Goal: Task Accomplishment & Management: Complete application form

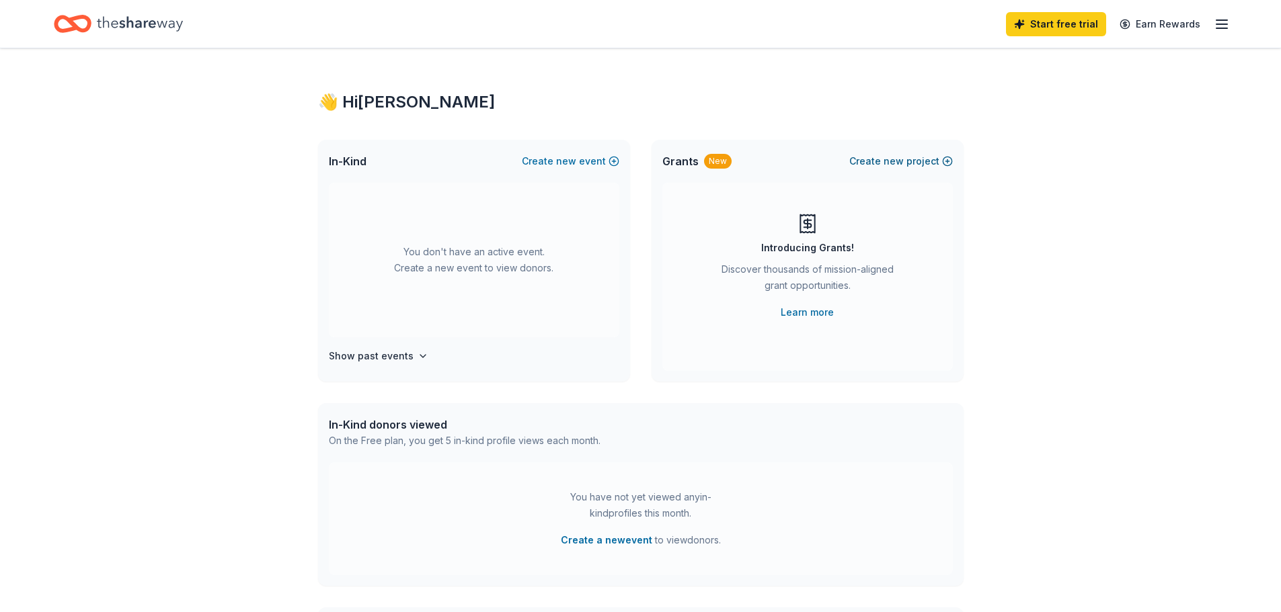
click at [873, 160] on button "Create new project" at bounding box center [901, 161] width 104 height 16
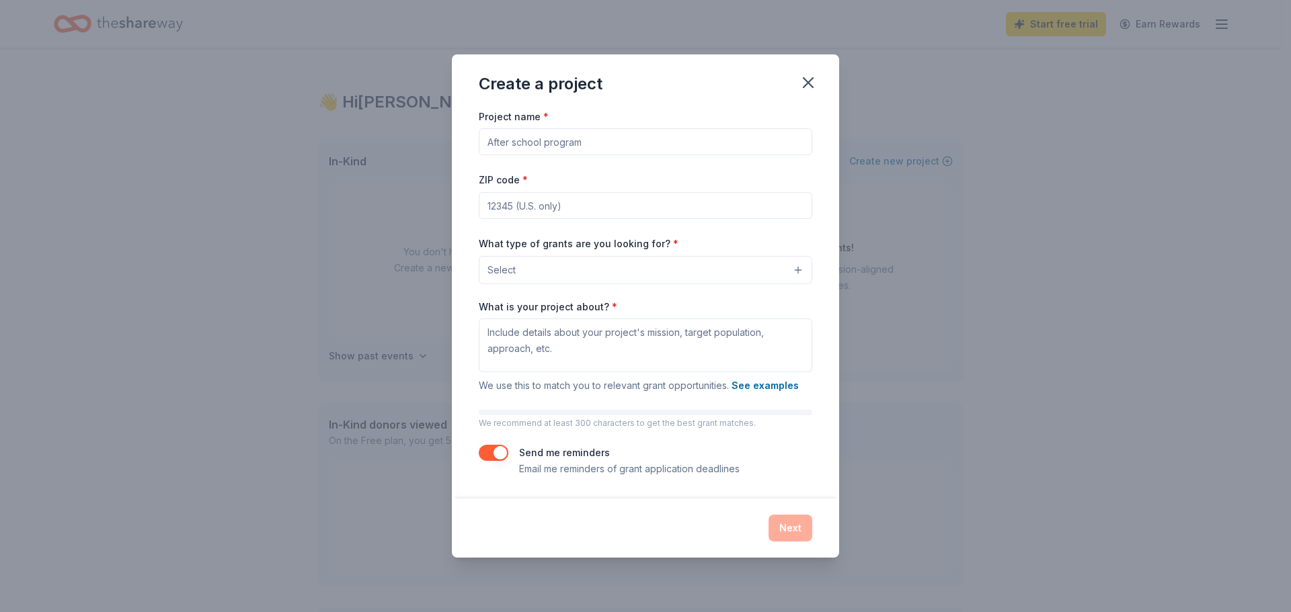
drag, startPoint x: 603, startPoint y: 138, endPoint x: 477, endPoint y: 141, distance: 125.7
click at [477, 141] on div "Project name * ZIP code * What type of grants are you looking for? * Select Wha…" at bounding box center [645, 303] width 387 height 391
type input "KY Hopeful Paws Rescue's Pawrty through the Decades Gala"
click at [491, 206] on input "ZIP code *" at bounding box center [645, 205] width 333 height 27
type input "40475"
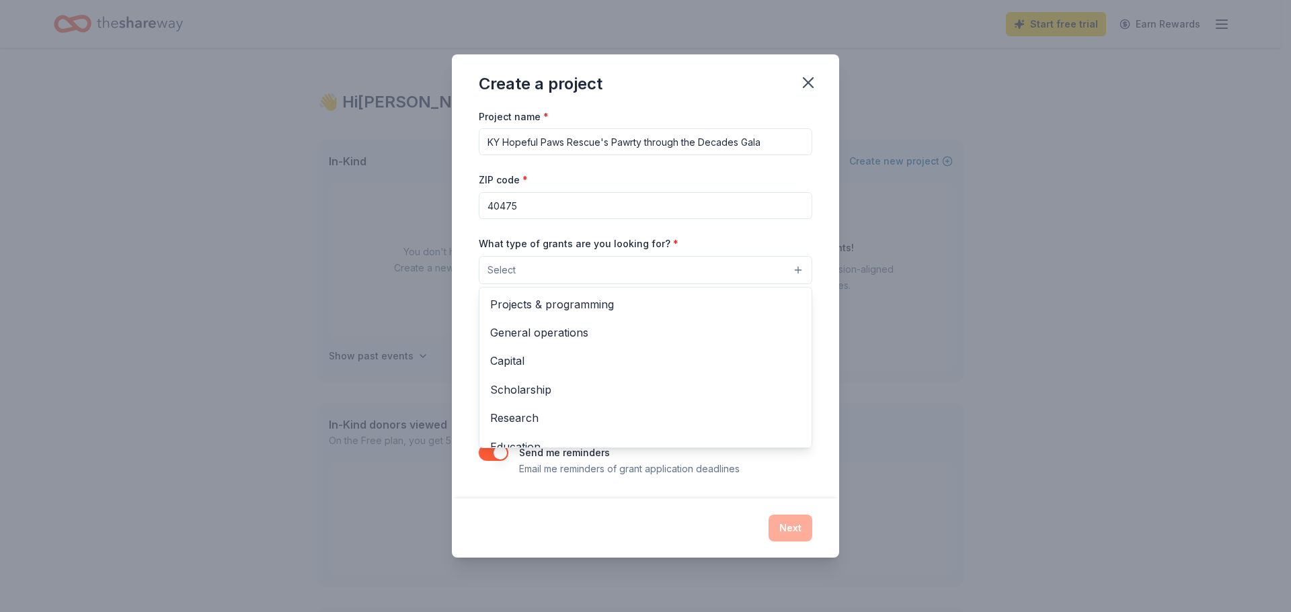
click at [511, 272] on span "Select" at bounding box center [501, 270] width 28 height 16
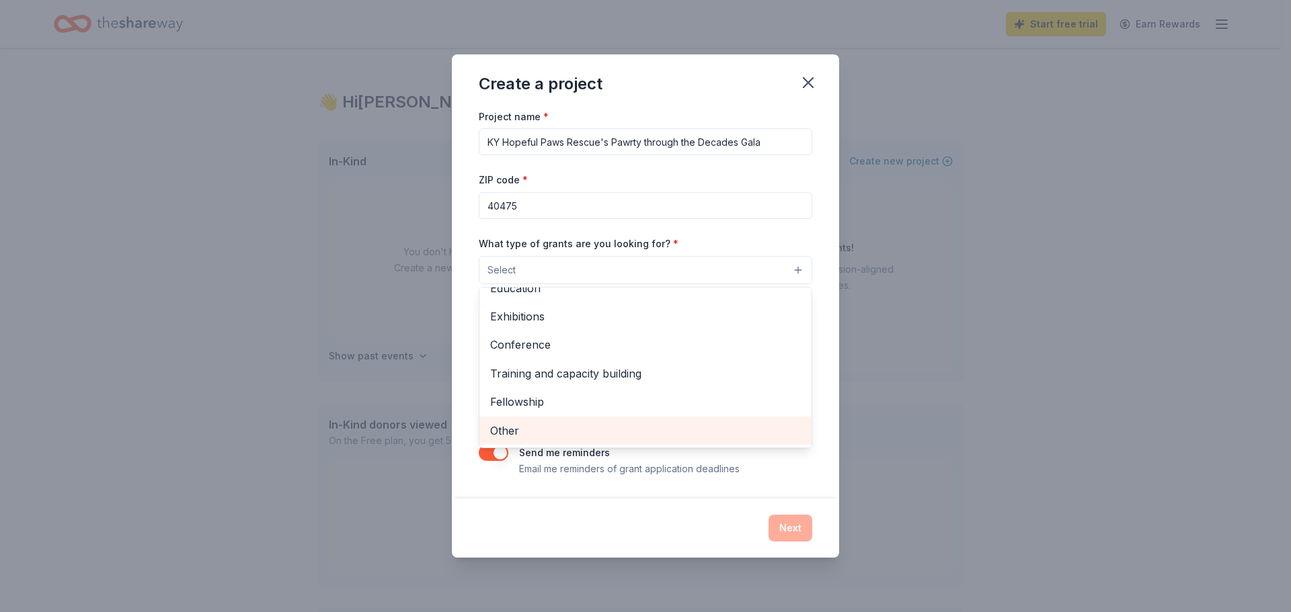
click at [522, 425] on span "Other" at bounding box center [645, 430] width 311 height 17
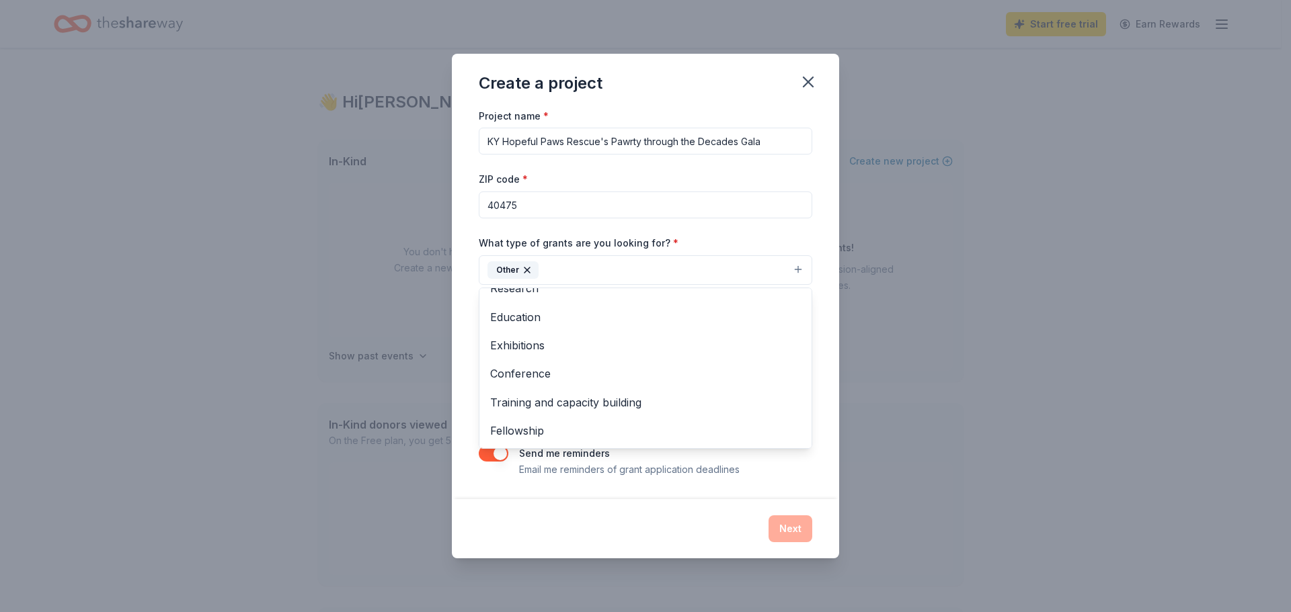
click at [746, 221] on div "Project name * KY Hopeful Paws Rescue's Pawrty through the Decades Gala ZIP cod…" at bounding box center [645, 293] width 333 height 370
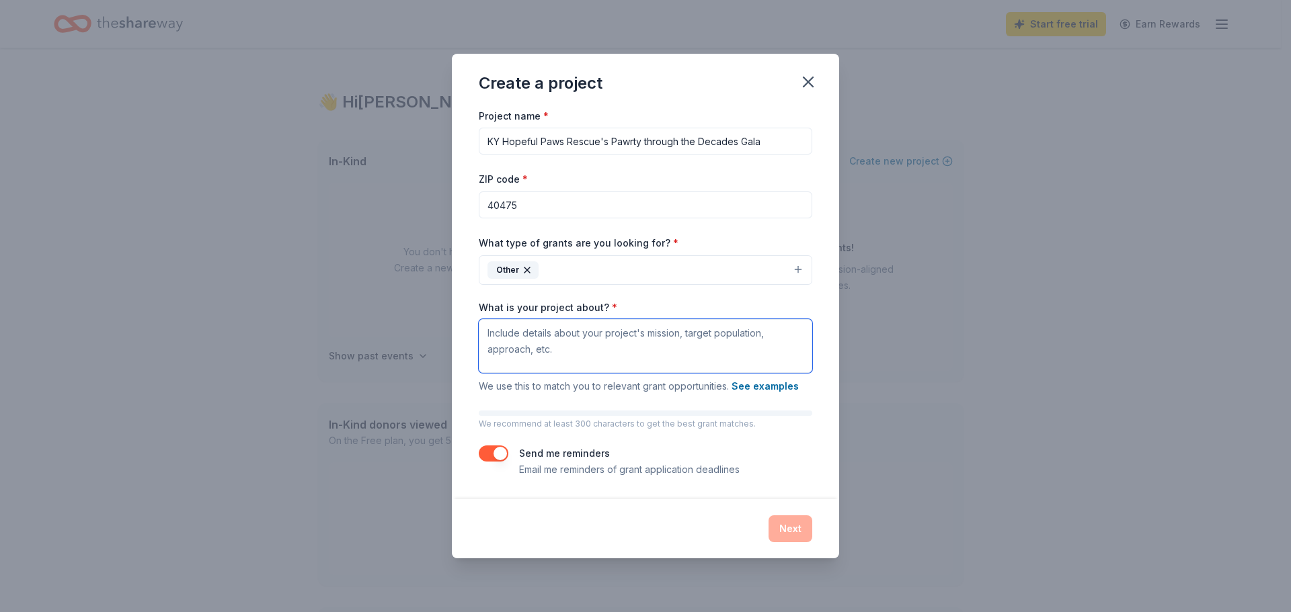
click at [563, 352] on textarea "What is your project about? *" at bounding box center [645, 346] width 333 height 54
paste textarea "Ky Hopeful Paws is a non-profit 501(c)(3) founded in [DATE] to address a growin…"
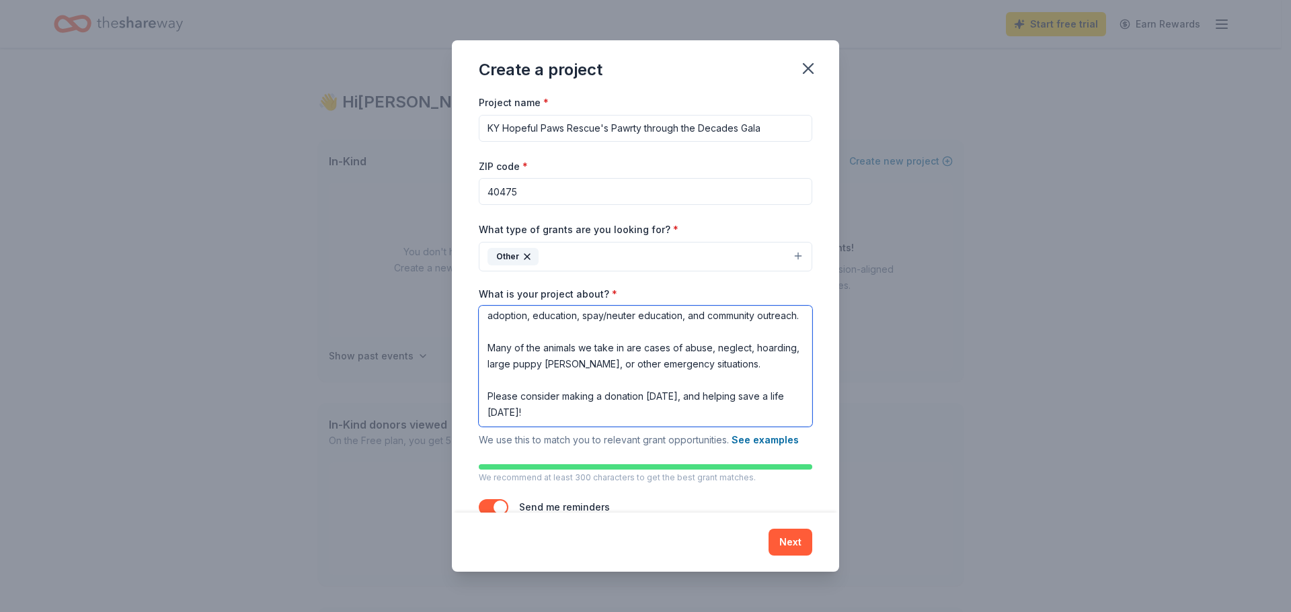
scroll to position [40, 0]
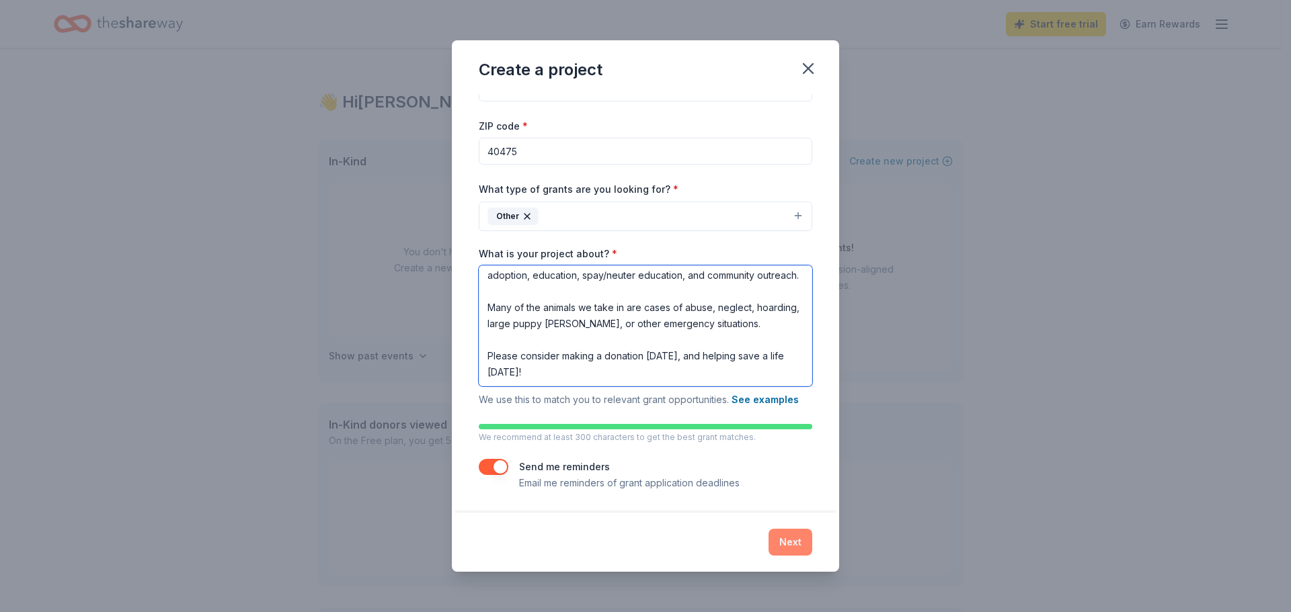
type textarea "Ky Hopeful Paws is a non-profit 501(c)(3) founded in [DATE] to address a growin…"
click at [785, 543] on button "Next" at bounding box center [790, 542] width 44 height 27
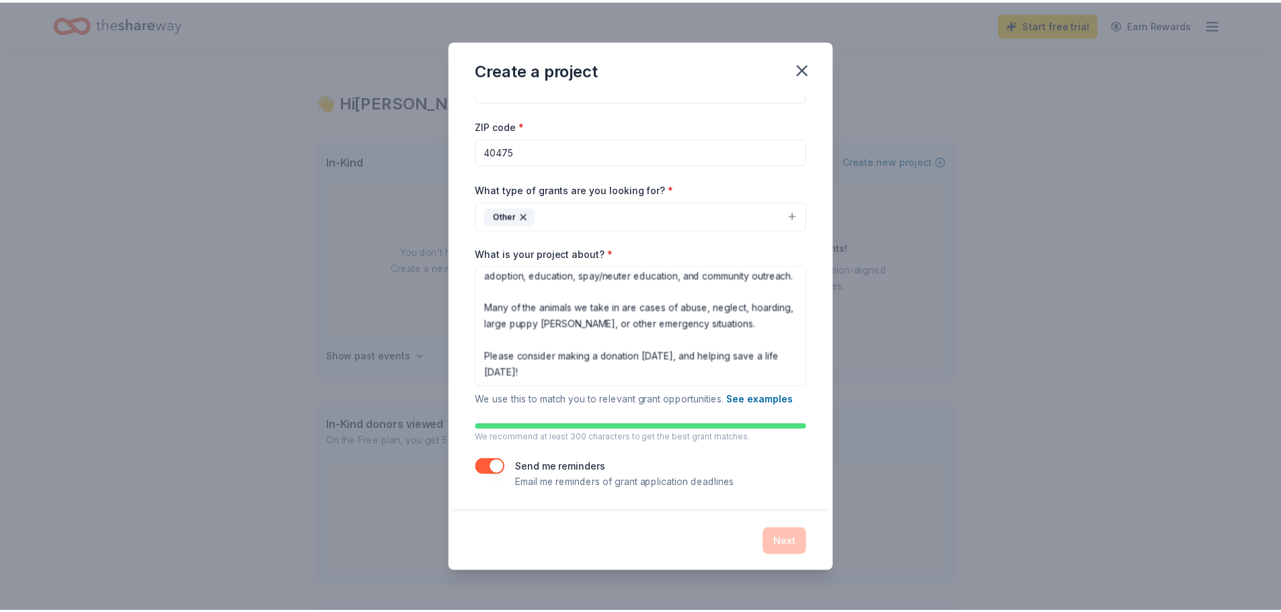
scroll to position [0, 0]
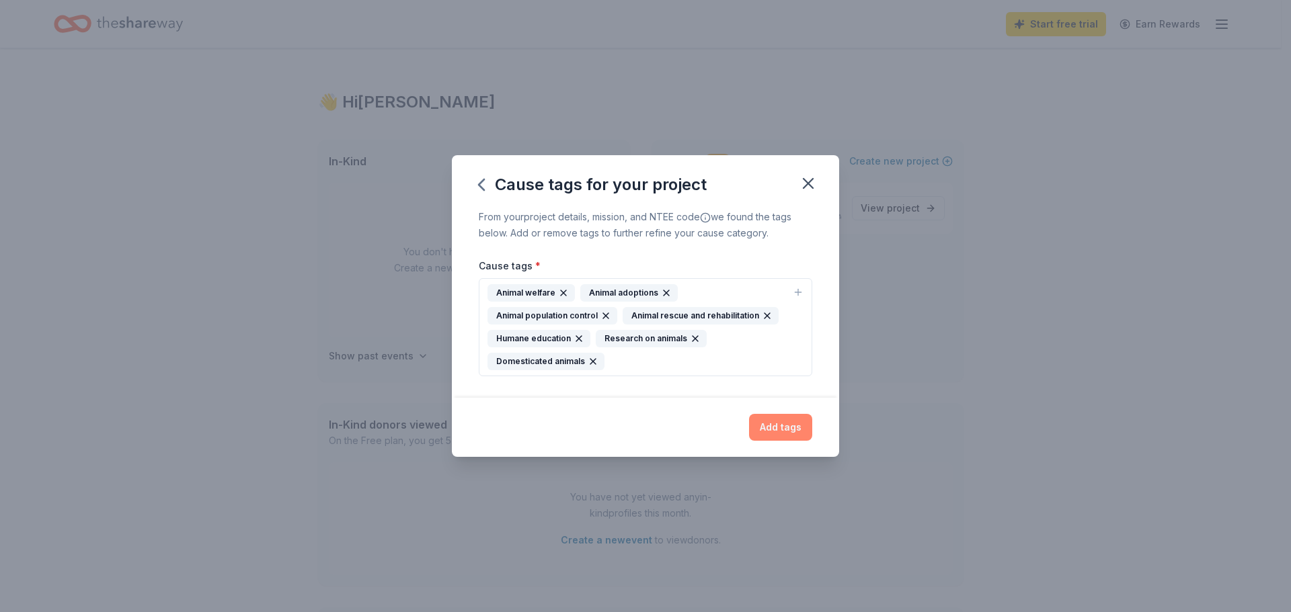
click at [776, 427] on button "Add tags" at bounding box center [780, 427] width 63 height 27
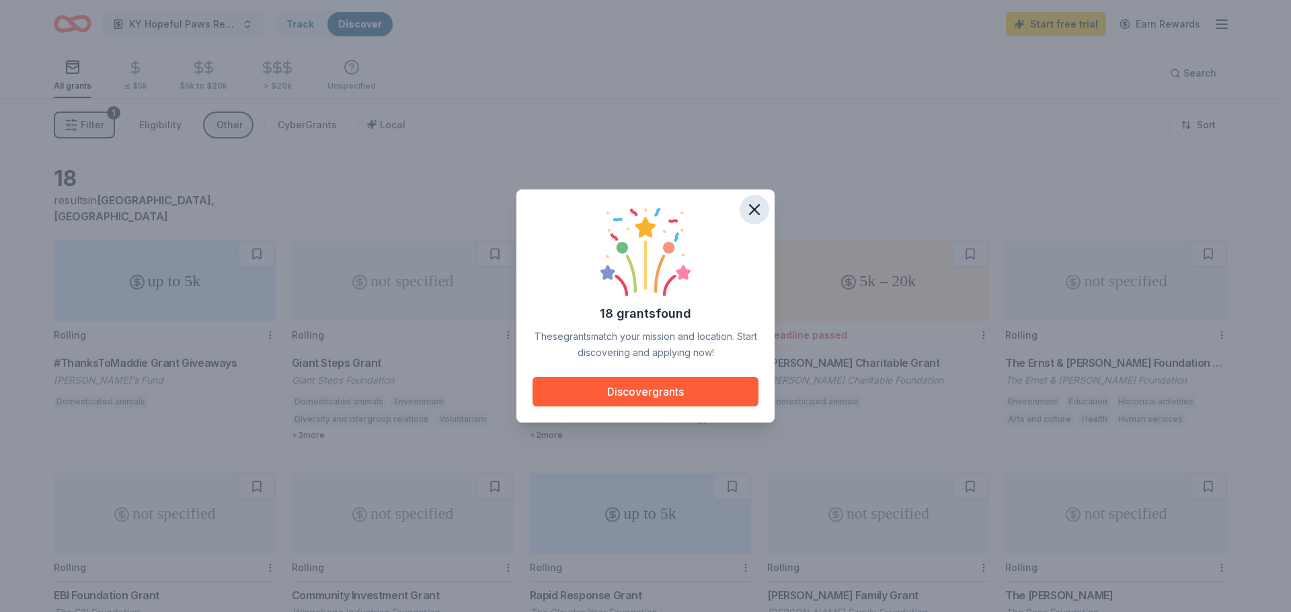
click at [748, 206] on icon "button" at bounding box center [754, 209] width 19 height 19
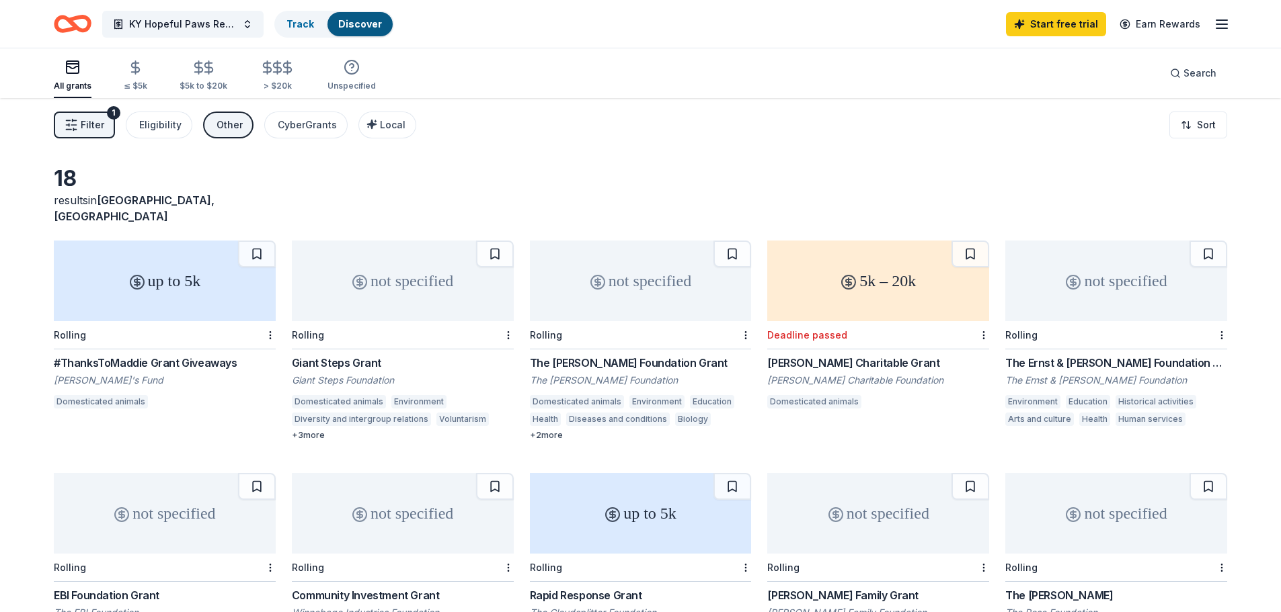
click at [63, 19] on icon "Home" at bounding box center [73, 24] width 38 height 32
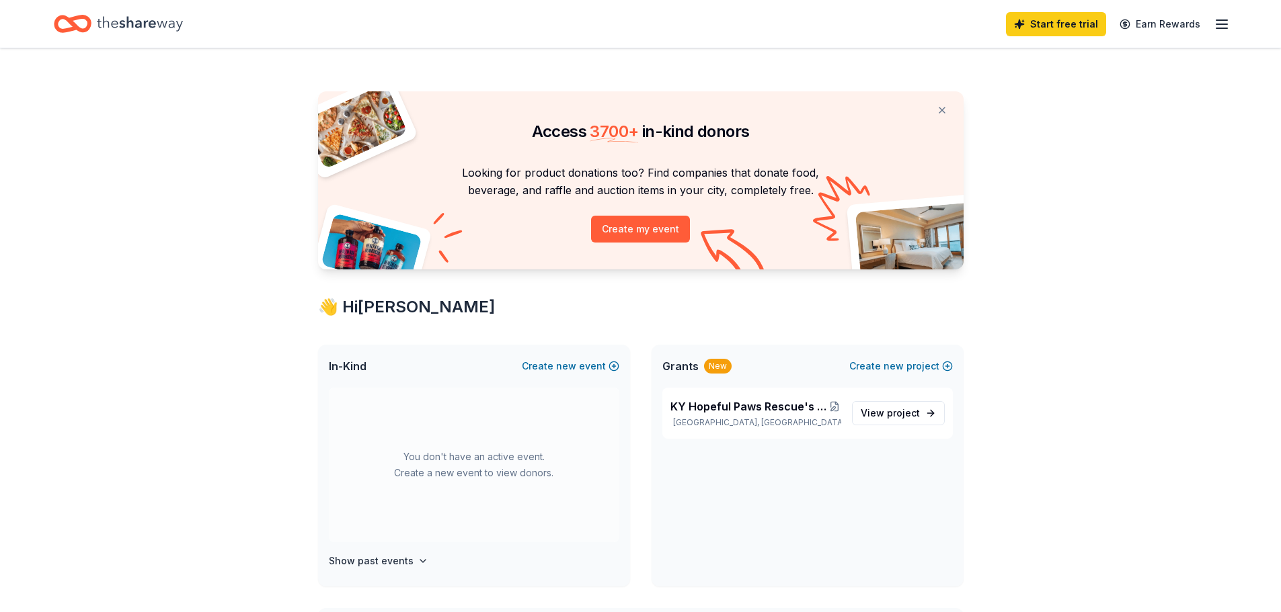
click at [1219, 24] on line "button" at bounding box center [1221, 24] width 11 height 0
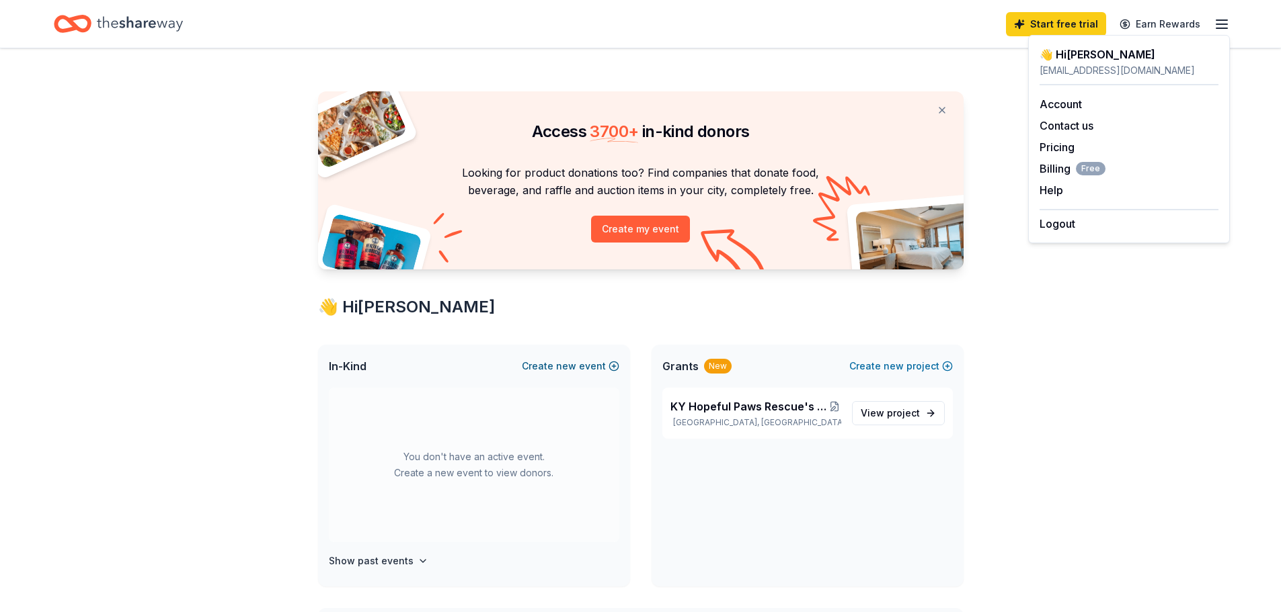
click at [548, 370] on button "Create new event" at bounding box center [570, 366] width 97 height 16
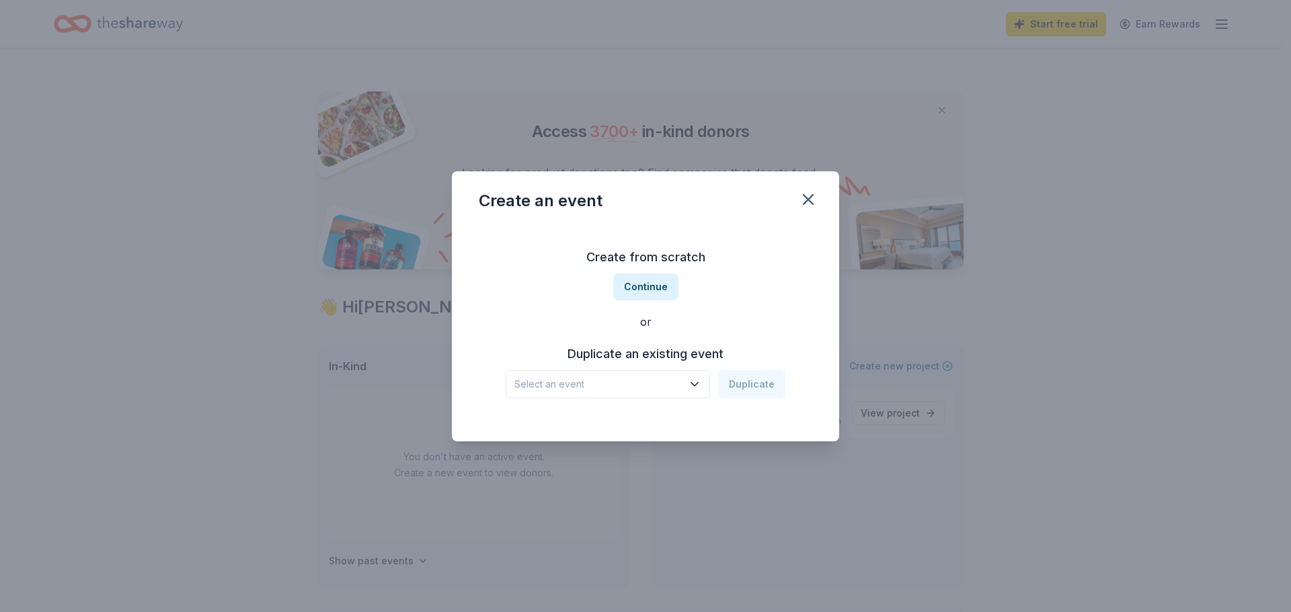
click at [662, 381] on span "Select an event" at bounding box center [598, 384] width 168 height 16
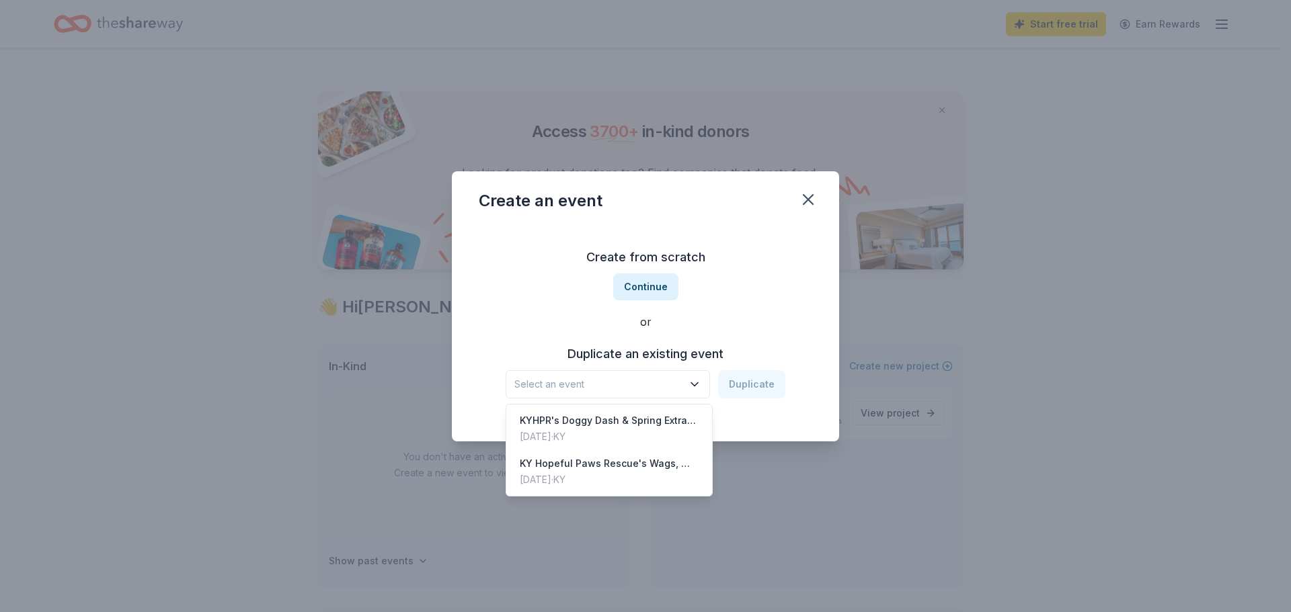
click at [640, 283] on div "Create from scratch Continue or Duplicate an existing event Select an event Dup…" at bounding box center [645, 322] width 333 height 195
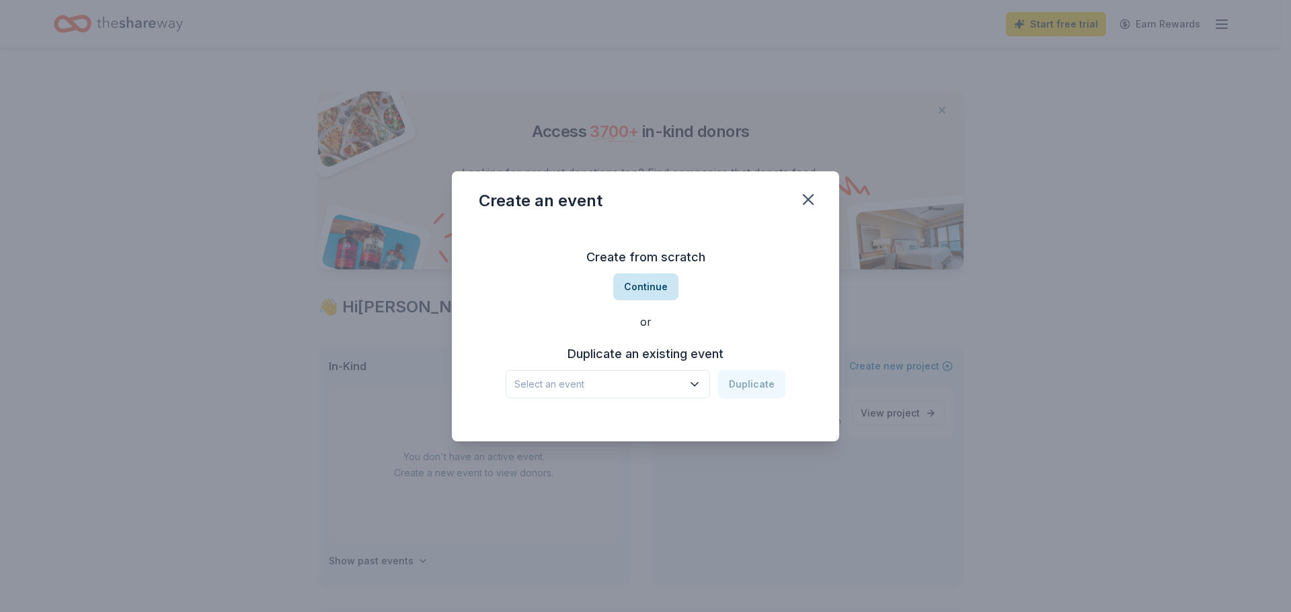
click at [640, 284] on button "Continue" at bounding box center [645, 287] width 65 height 27
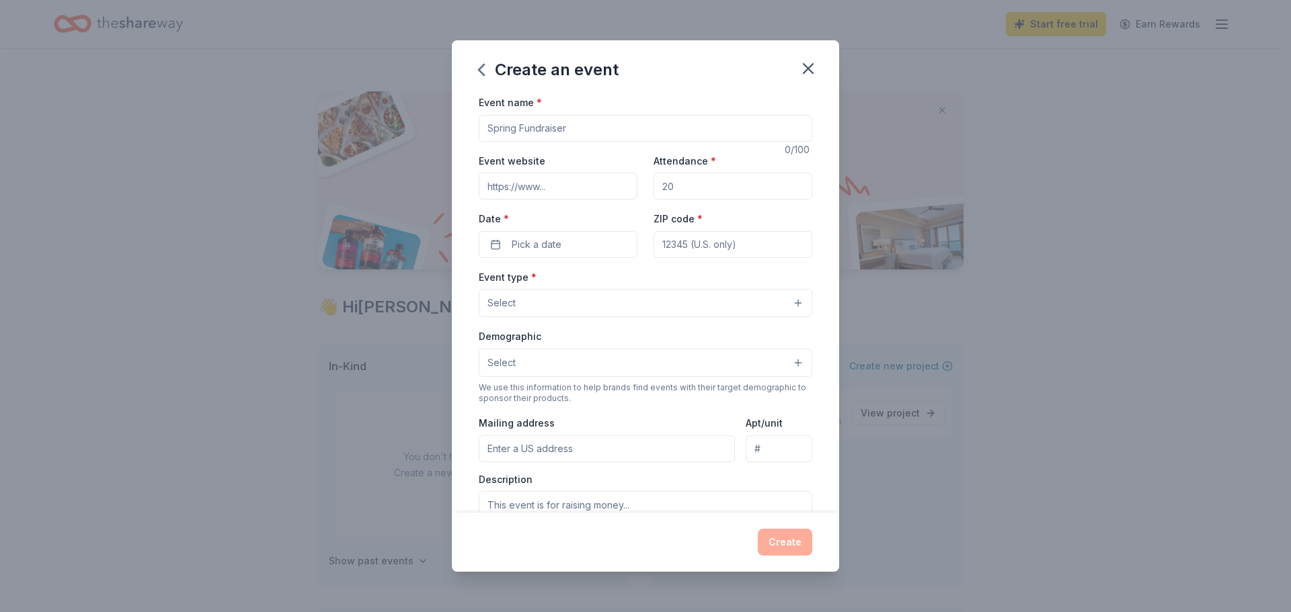
click at [495, 124] on input "Event name *" at bounding box center [645, 128] width 333 height 27
type input "KY Hopeful Paws Rescue's Pawrty through the Decades Gala"
drag, startPoint x: 695, startPoint y: 183, endPoint x: 666, endPoint y: 181, distance: 29.6
click at [666, 181] on input "Attendance *" at bounding box center [732, 186] width 159 height 27
type input "300"
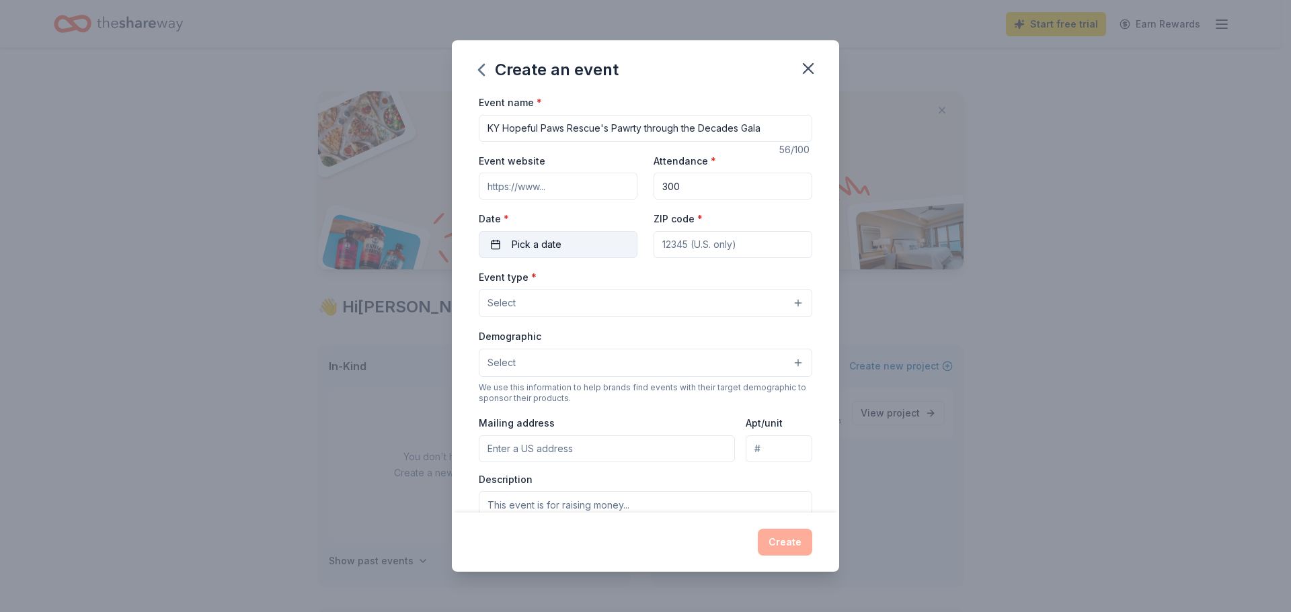
click at [570, 247] on button "Pick a date" at bounding box center [558, 244] width 159 height 27
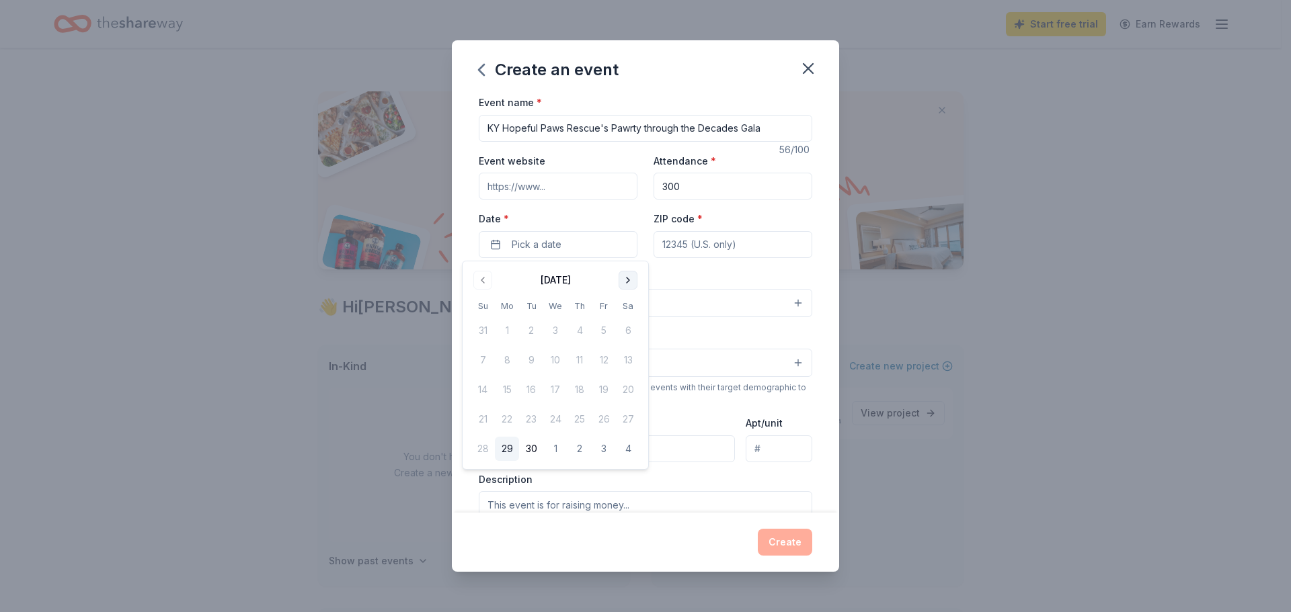
click at [630, 282] on button "Go to next month" at bounding box center [627, 280] width 19 height 19
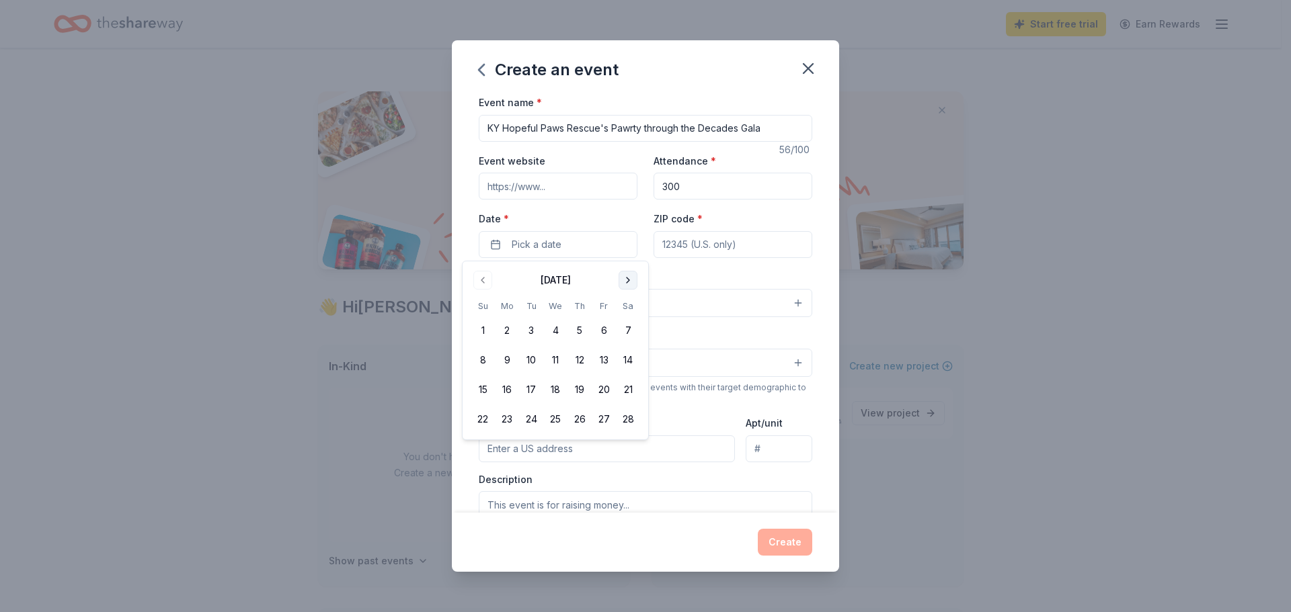
click at [630, 282] on button "Go to next month" at bounding box center [627, 280] width 19 height 19
click at [630, 325] on button "7" at bounding box center [628, 331] width 24 height 24
click at [727, 245] on input "ZIP code *" at bounding box center [732, 244] width 159 height 27
type input "40202"
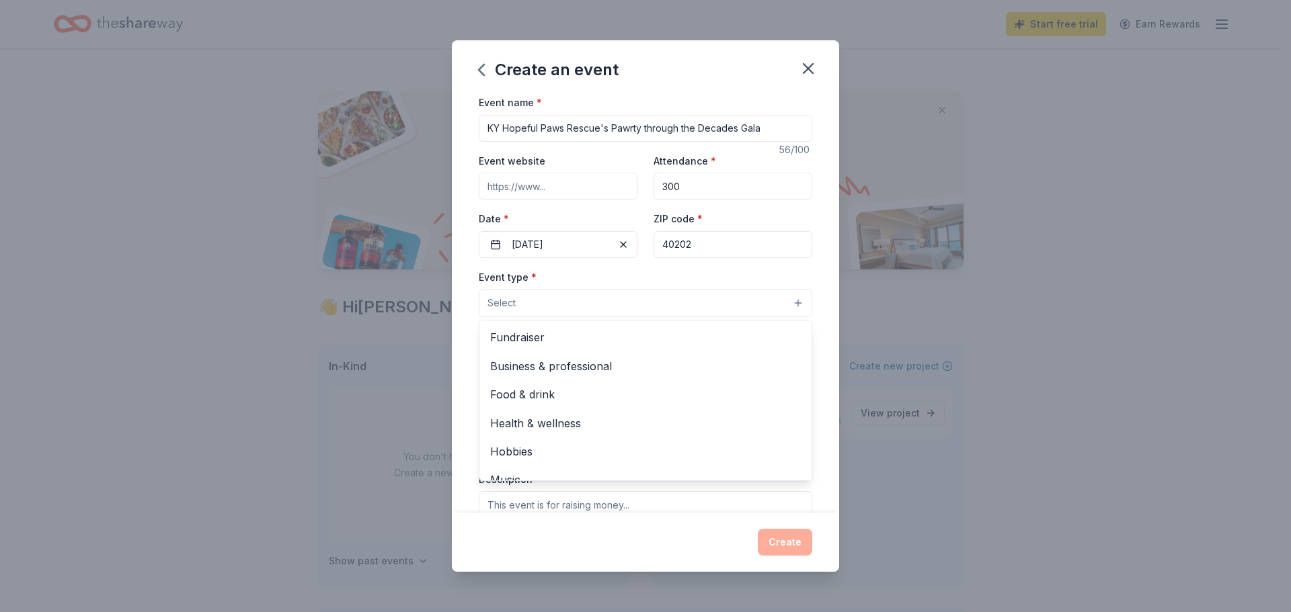
click at [596, 303] on button "Select" at bounding box center [645, 303] width 333 height 28
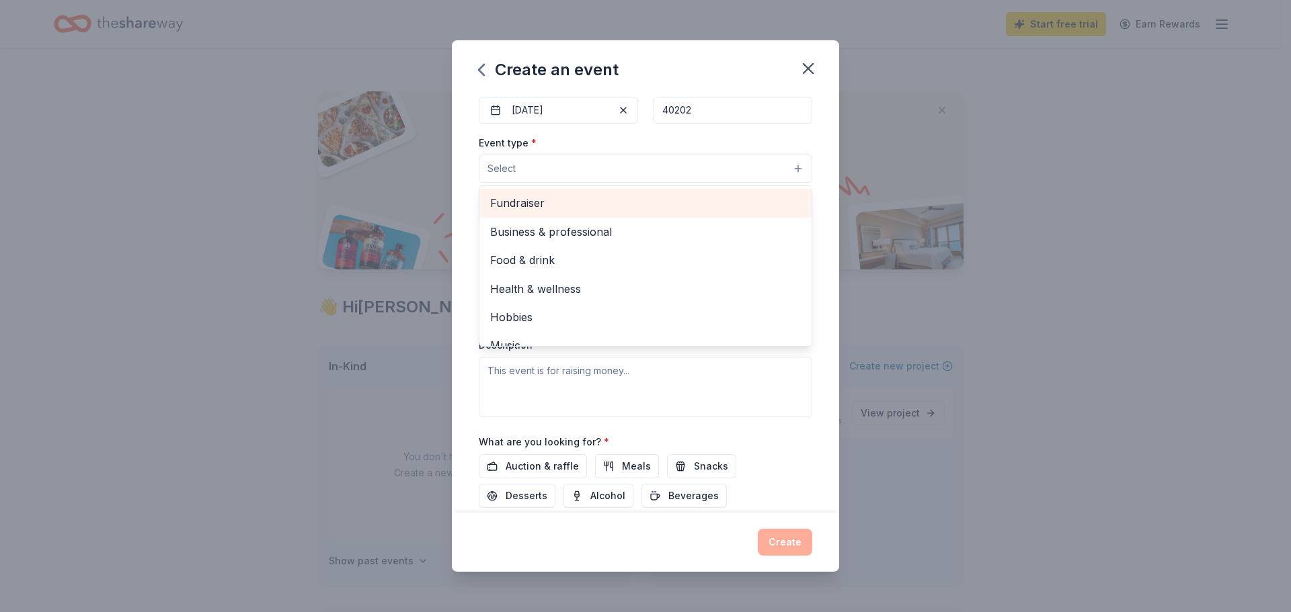
click at [547, 210] on span "Fundraiser" at bounding box center [645, 202] width 311 height 17
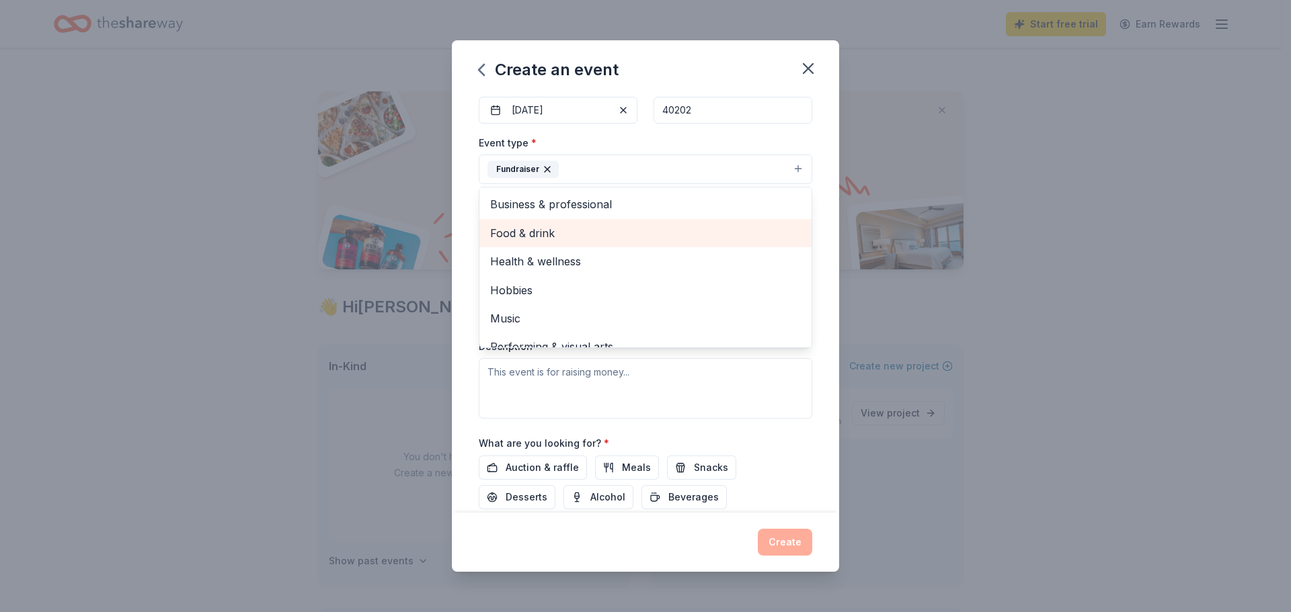
click at [559, 229] on span "Food & drink" at bounding box center [645, 233] width 311 height 17
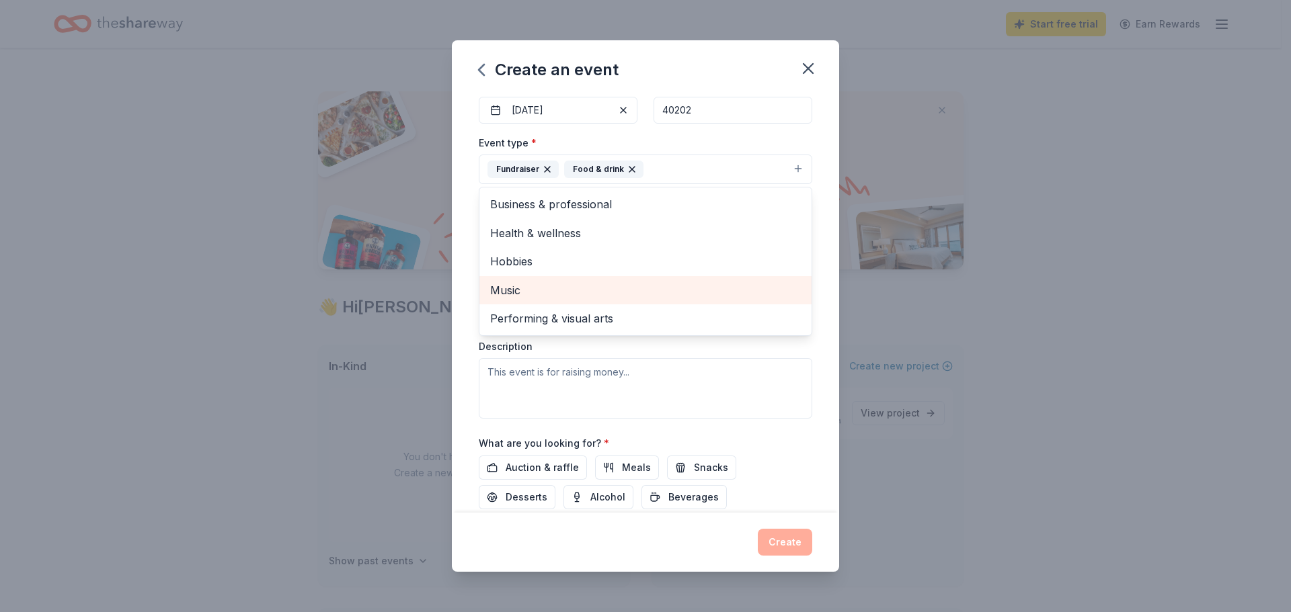
click at [556, 288] on span "Music" at bounding box center [645, 290] width 311 height 17
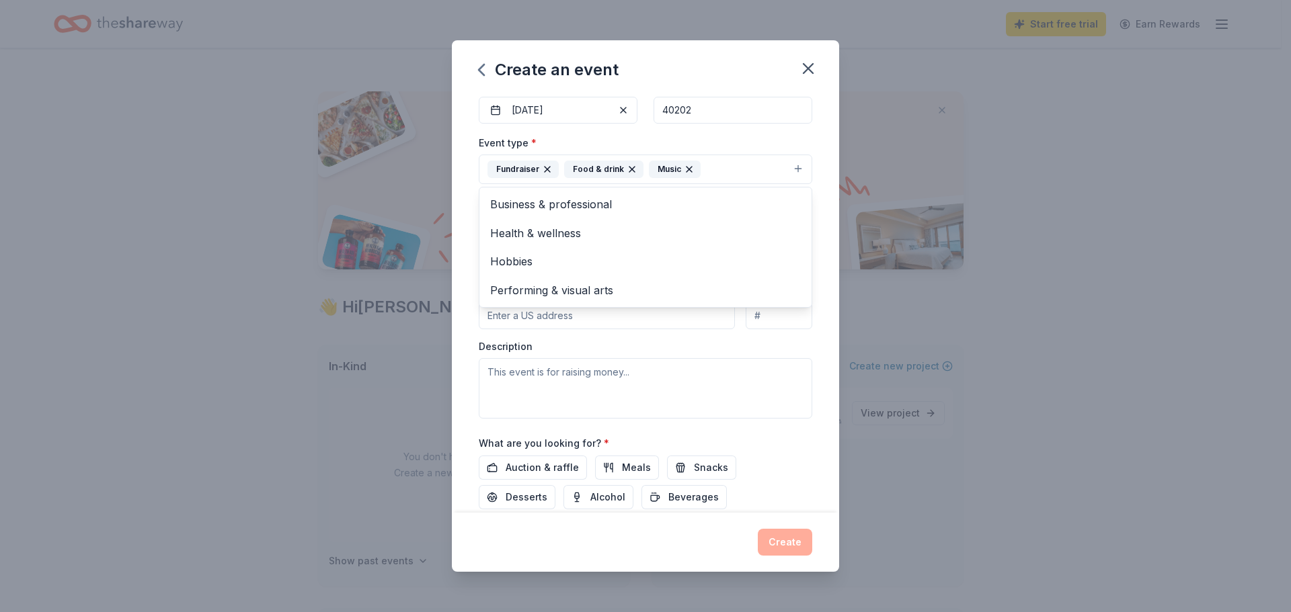
click at [468, 316] on div "Event name * KY Hopeful Paws Rescue's Pawrty through the Decades Gala 56 /100 E…" at bounding box center [645, 303] width 387 height 419
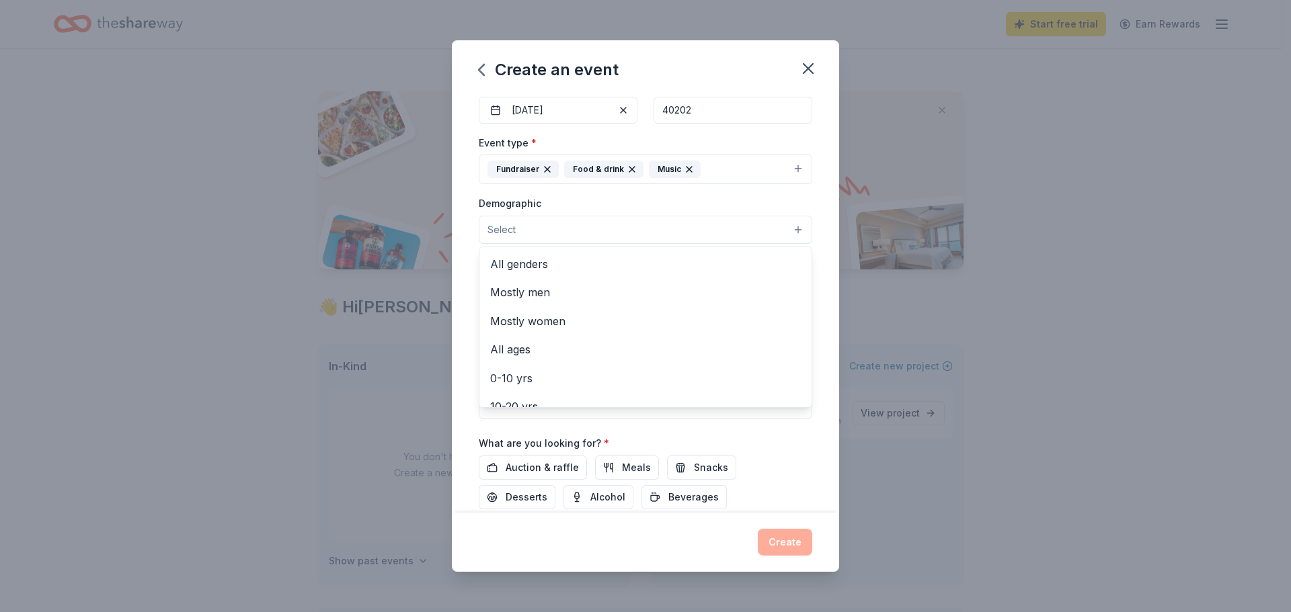
click at [526, 229] on button "Select" at bounding box center [645, 230] width 333 height 28
click at [525, 259] on span "All genders" at bounding box center [645, 263] width 311 height 17
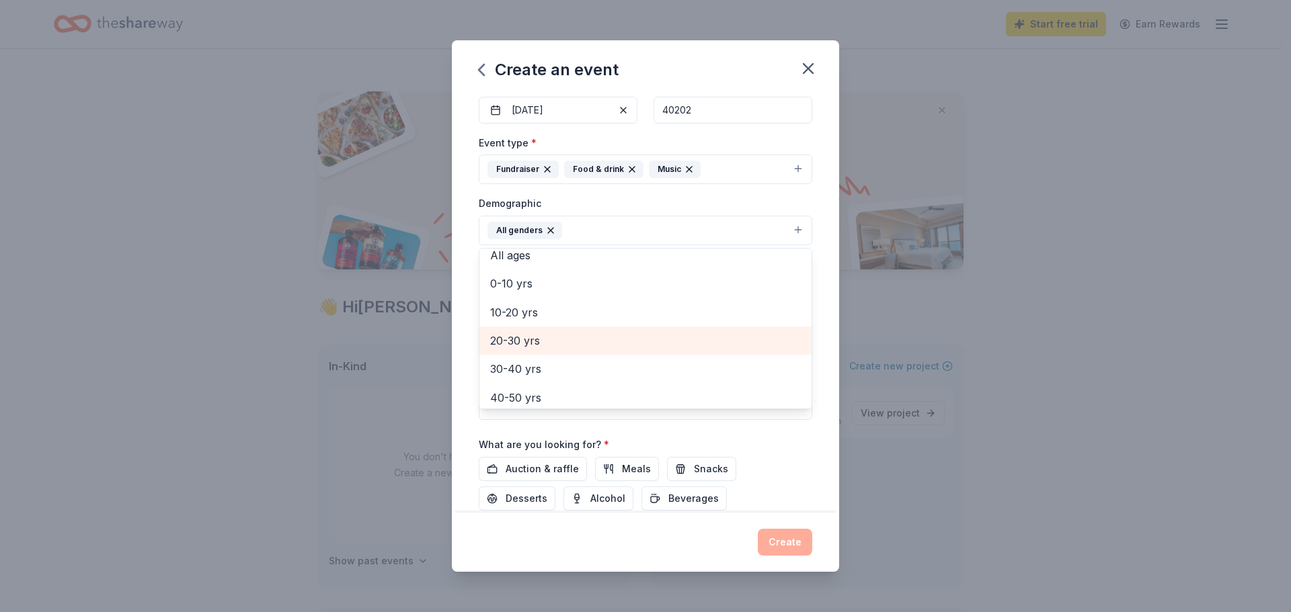
click at [529, 340] on span "20-30 yrs" at bounding box center [645, 340] width 311 height 17
click at [523, 342] on span "30-40 yrs" at bounding box center [645, 340] width 311 height 17
click at [524, 344] on span "40-50 yrs" at bounding box center [645, 340] width 311 height 17
click at [520, 350] on span "50-60 yrs" at bounding box center [645, 340] width 311 height 17
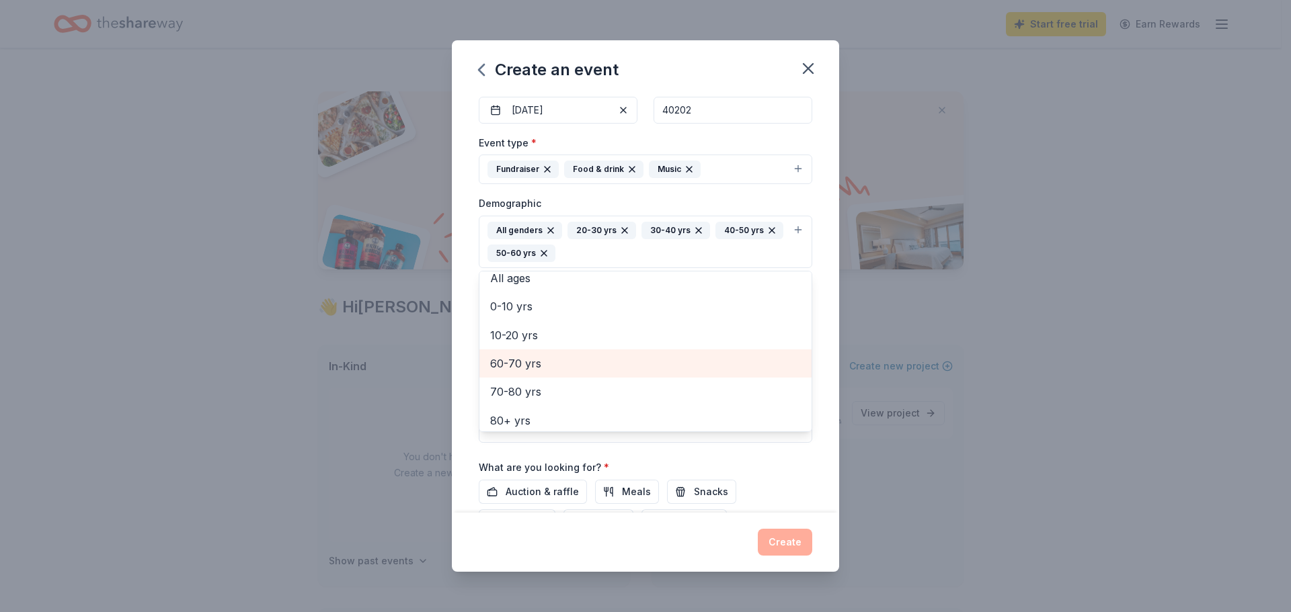
click at [518, 364] on span "60-70 yrs" at bounding box center [645, 363] width 311 height 17
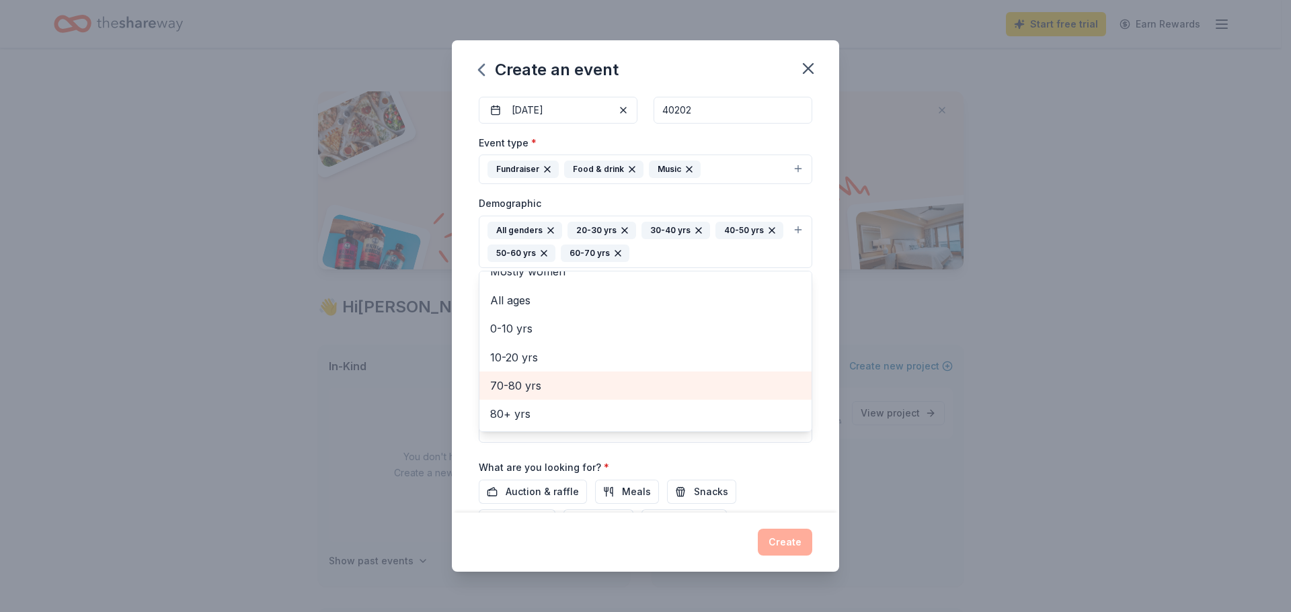
click at [527, 385] on span "70-80 yrs" at bounding box center [645, 385] width 311 height 17
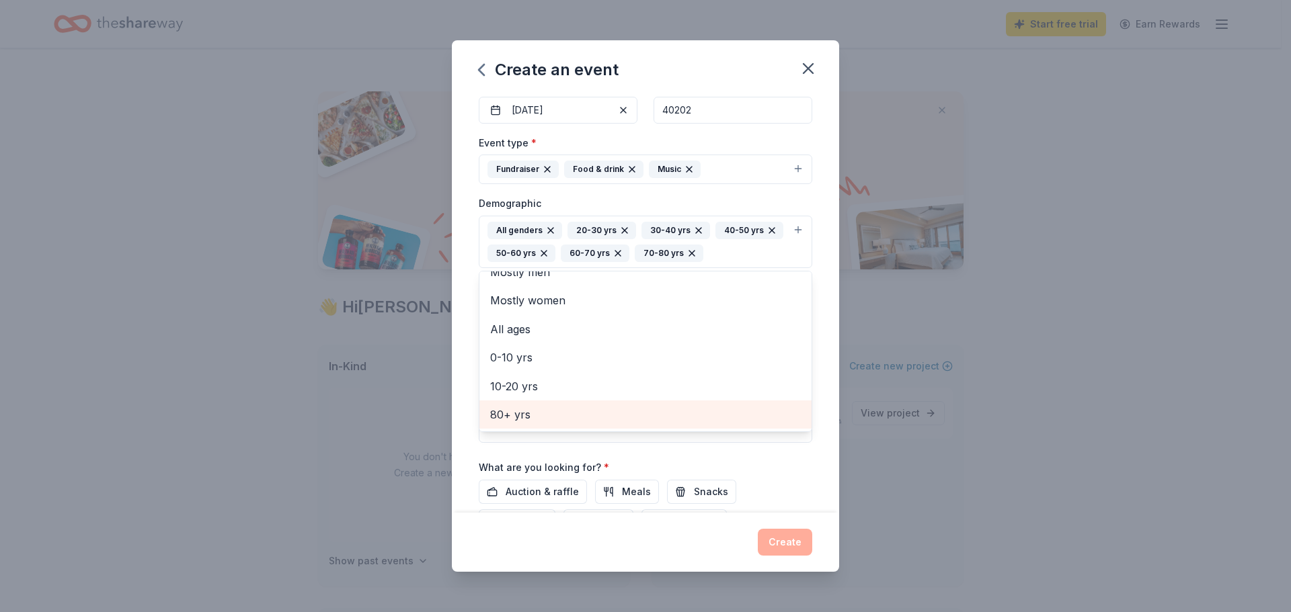
click at [520, 409] on span "80+ yrs" at bounding box center [645, 414] width 311 height 17
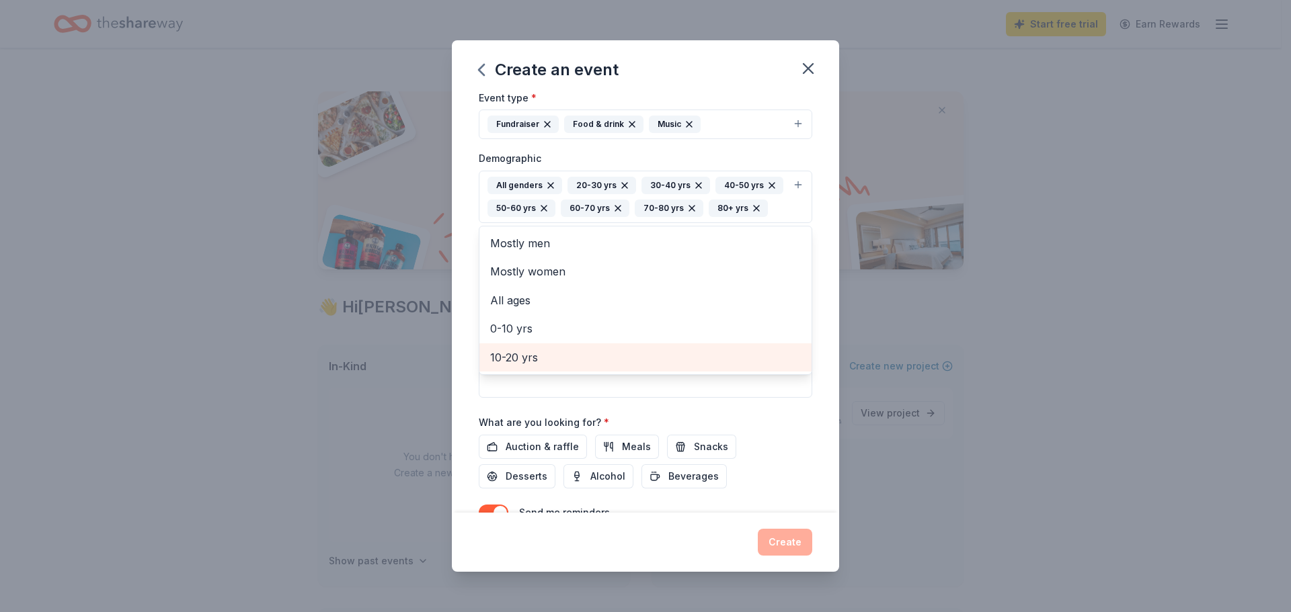
scroll to position [269, 0]
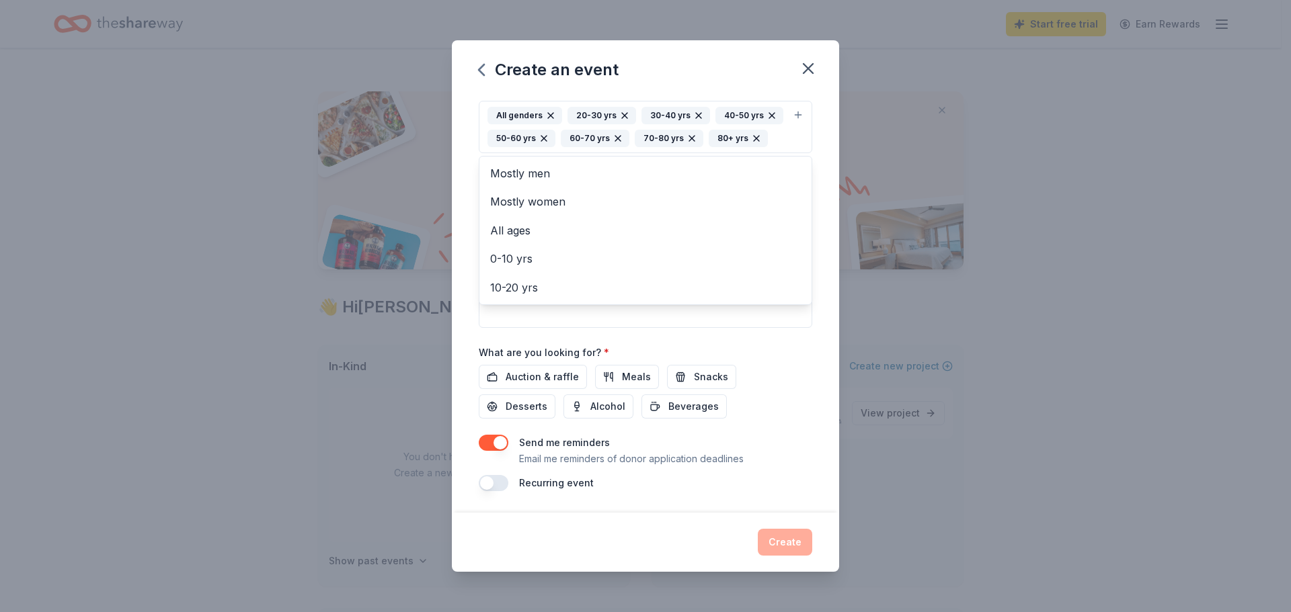
click at [472, 340] on div "Event name * KY Hopeful Paws Rescue's Pawrty through the Decades Gala 56 /100 E…" at bounding box center [645, 303] width 387 height 419
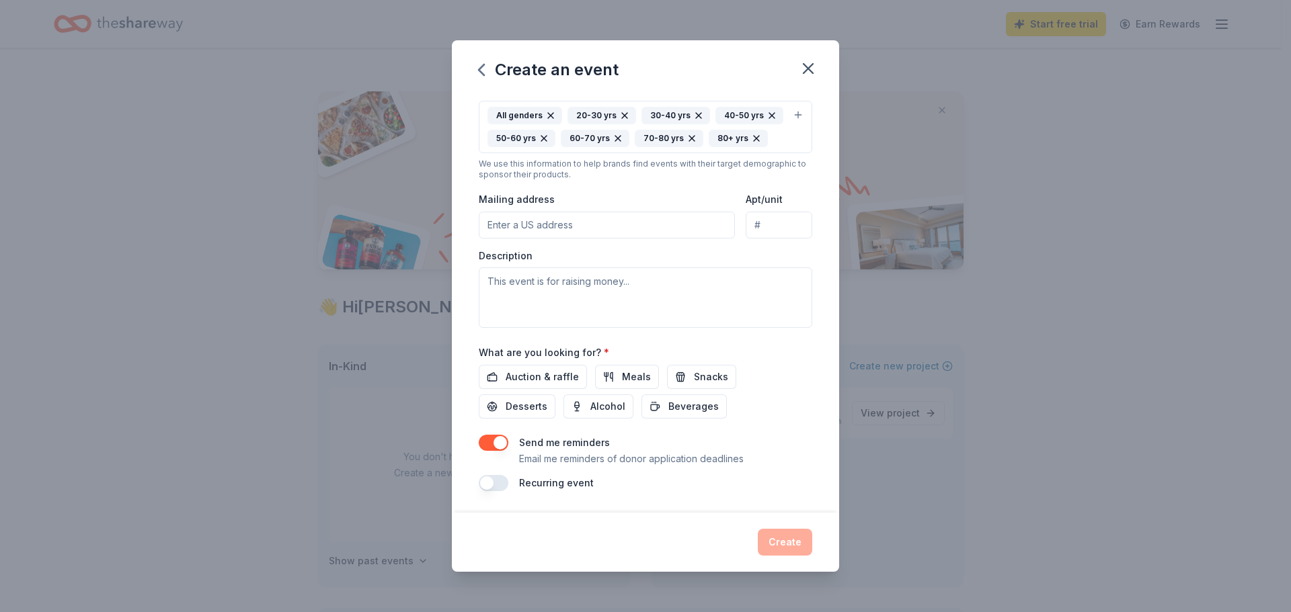
click at [559, 239] on input "Mailing address" at bounding box center [607, 225] width 256 height 27
type input "[STREET_ADDRESS]"
click at [601, 304] on textarea at bounding box center [645, 298] width 333 height 61
click at [602, 307] on textarea at bounding box center [645, 298] width 333 height 61
paste textarea "KY Hopeful Paws Rescue, a 501(c)(3) nonprofit that has been changing lives acro…"
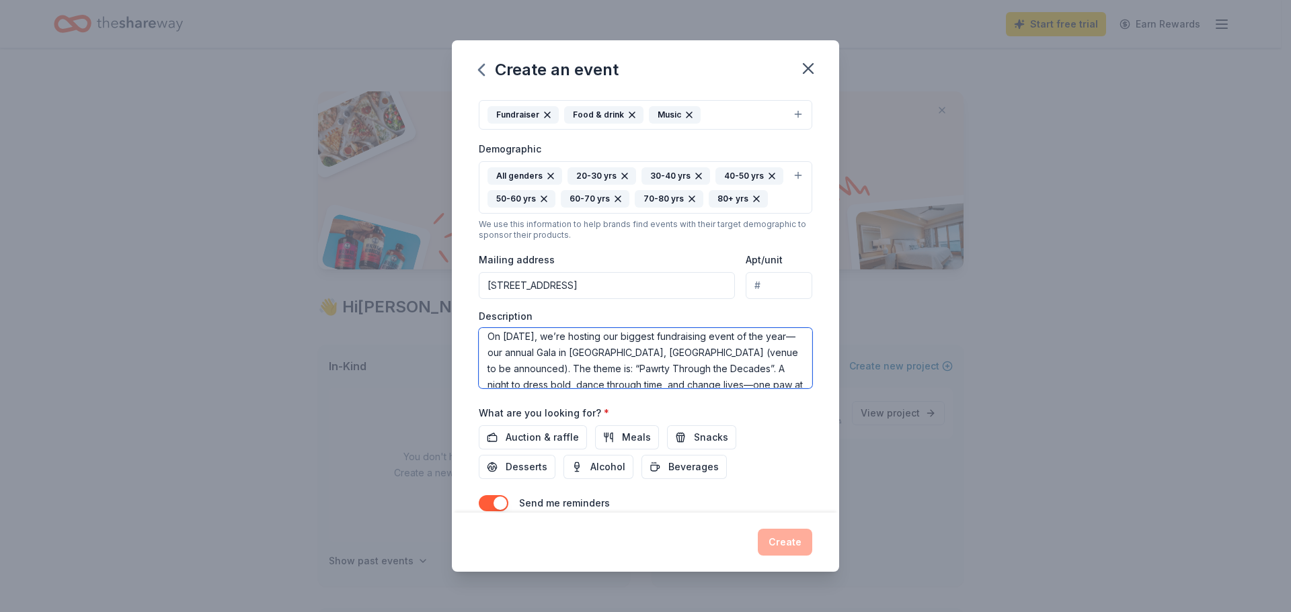
scroll to position [153, 0]
drag, startPoint x: 678, startPoint y: 376, endPoint x: 542, endPoint y: 378, distance: 135.8
click at [542, 378] on textarea "KY Hopeful Paws Rescue, a 501(c)(3) nonprofit that has been changing lives acro…" at bounding box center [645, 358] width 333 height 61
type textarea "KY Hopeful Paws Rescue, a 501(c)(3) nonprofit that has been changing lives acro…"
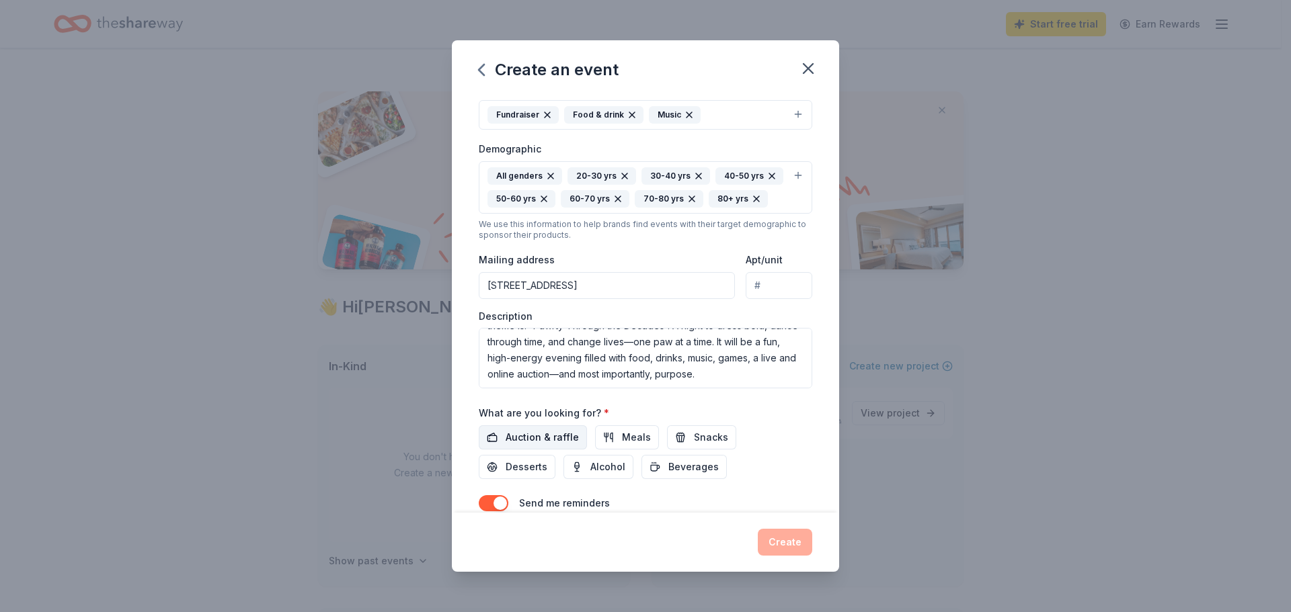
click at [549, 446] on span "Auction & raffle" at bounding box center [542, 438] width 73 height 16
click at [614, 450] on button "Meals" at bounding box center [627, 438] width 64 height 24
click at [696, 446] on span "Snacks" at bounding box center [711, 438] width 34 height 16
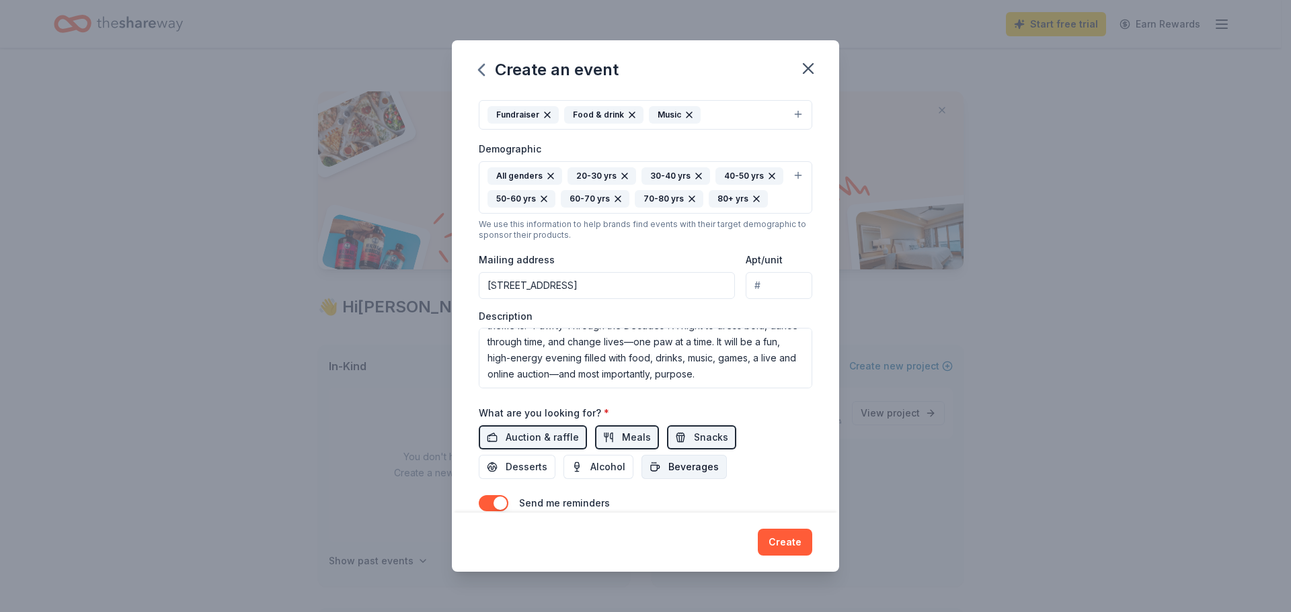
click at [688, 475] on span "Beverages" at bounding box center [693, 467] width 50 height 16
click at [604, 475] on span "Alcohol" at bounding box center [607, 467] width 35 height 16
click at [531, 475] on span "Desserts" at bounding box center [527, 467] width 42 height 16
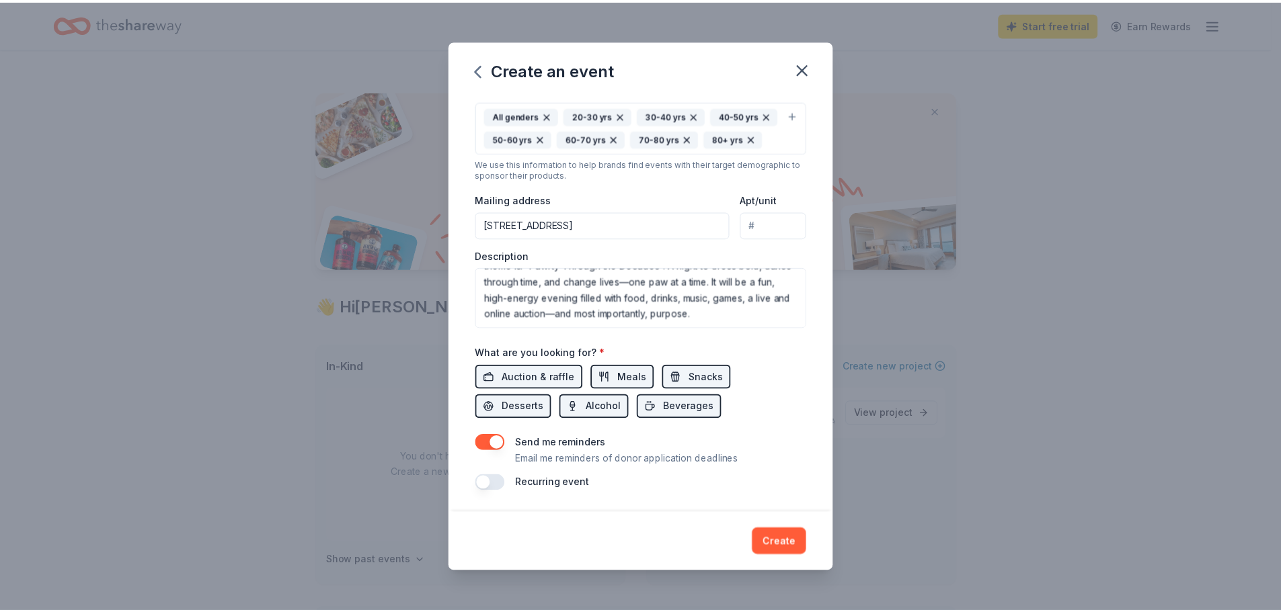
scroll to position [272, 0]
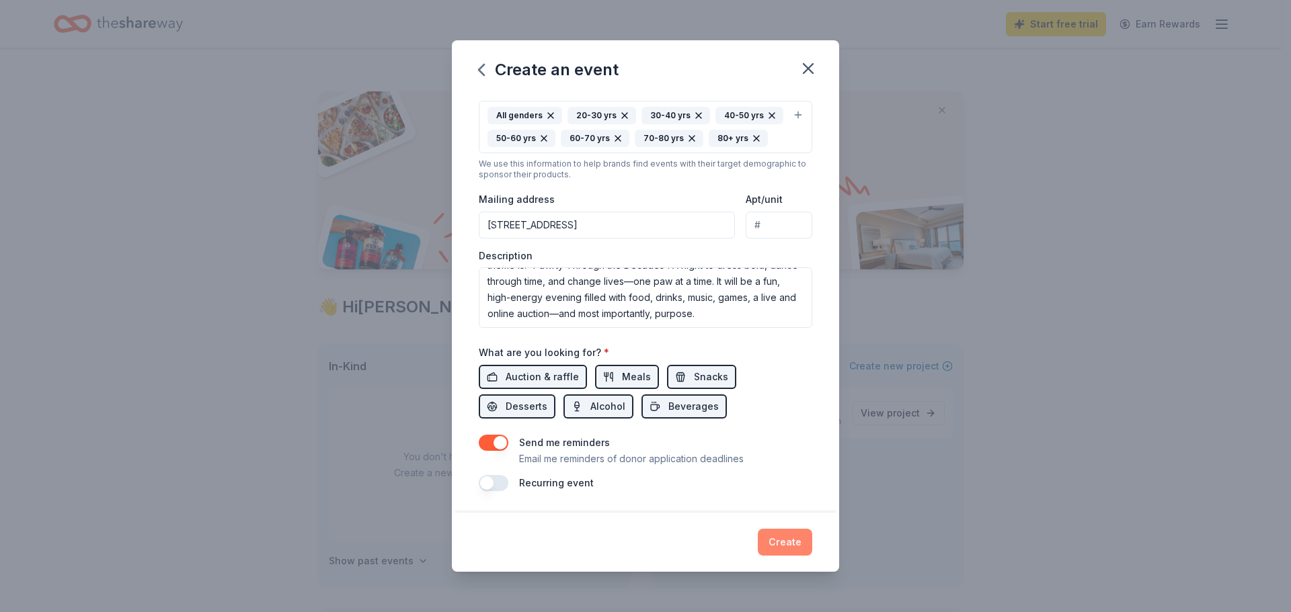
click at [793, 543] on button "Create" at bounding box center [785, 542] width 54 height 27
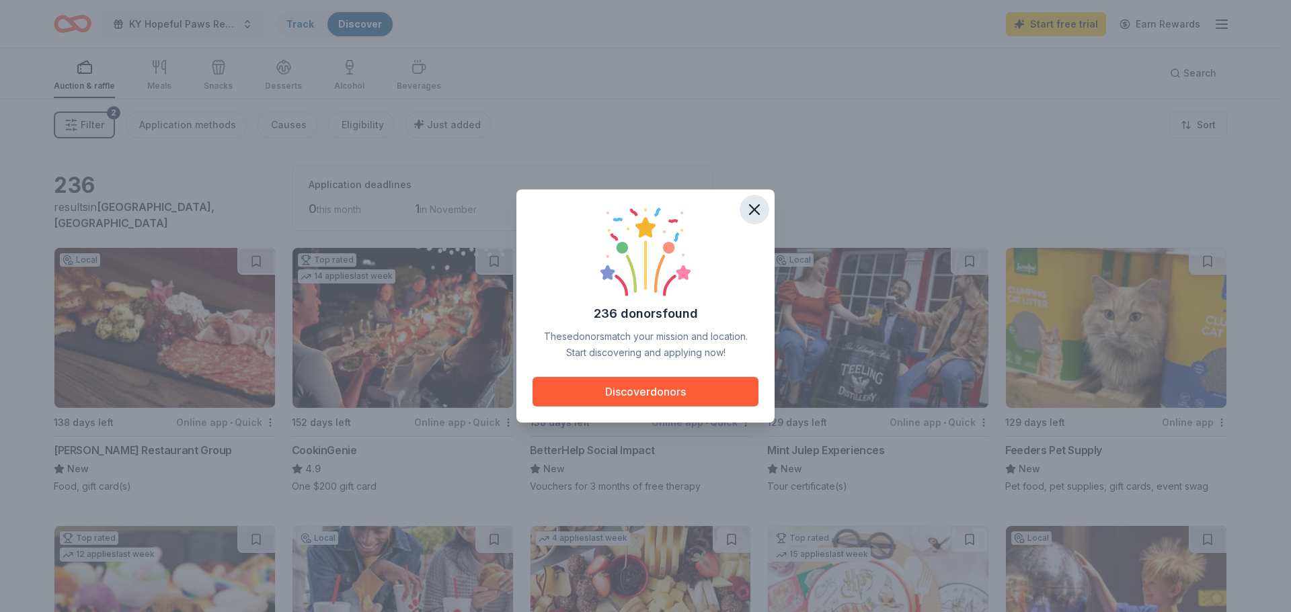
click at [755, 210] on icon "button" at bounding box center [754, 209] width 9 height 9
